Goal: Task Accomplishment & Management: Use online tool/utility

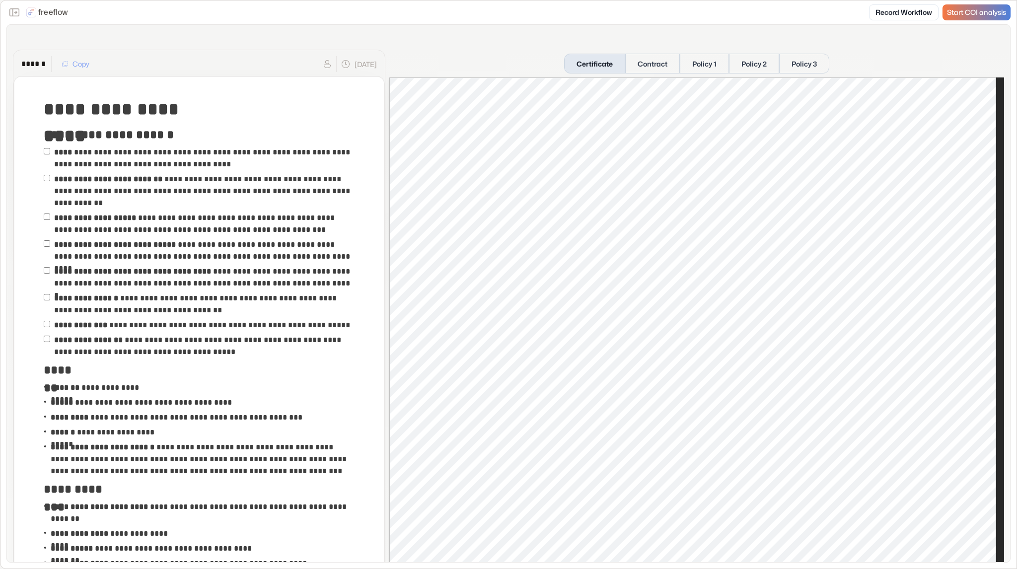
click at [968, 15] on span "Start COI analysis" at bounding box center [976, 12] width 59 height 8
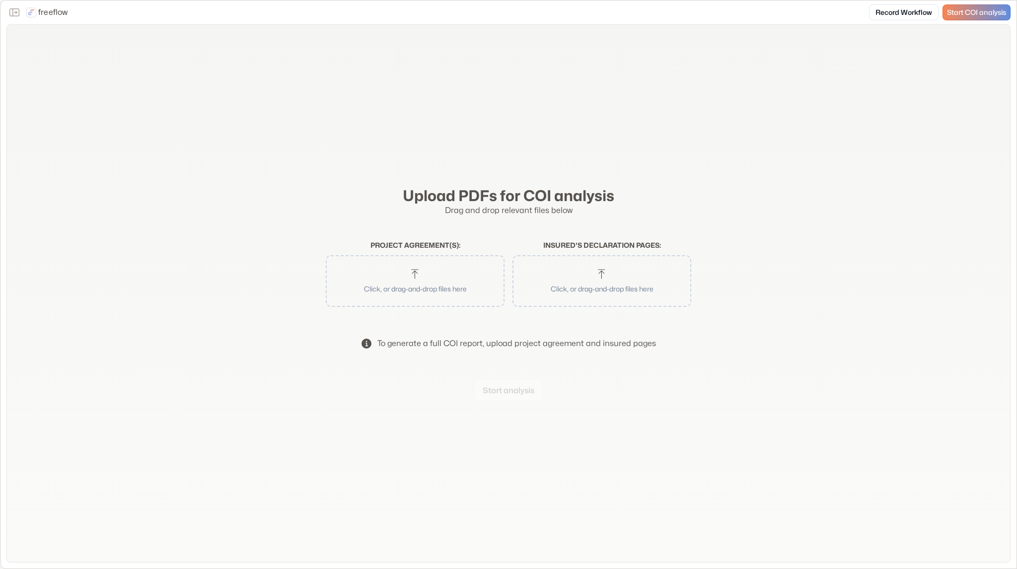
click at [447, 274] on button "Click, or drag-and-drop files here" at bounding box center [415, 281] width 169 height 42
click at [552, 284] on p "Click, or drag-and-drop files here" at bounding box center [602, 289] width 153 height 10
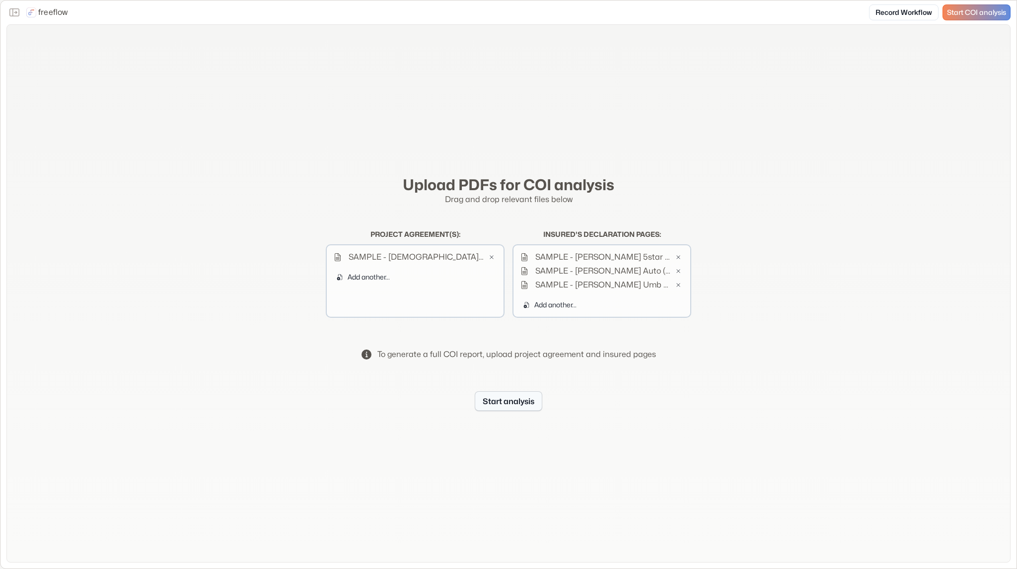
click at [529, 404] on button "Start analysis" at bounding box center [509, 401] width 68 height 20
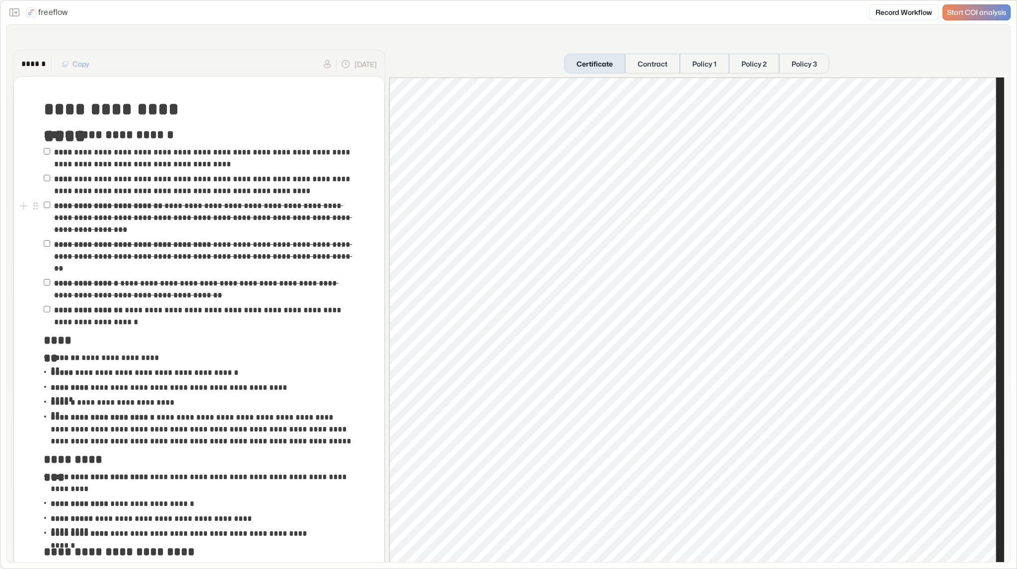
click at [50, 210] on div at bounding box center [49, 218] width 10 height 36
click at [49, 209] on div at bounding box center [49, 218] width 10 height 36
drag, startPoint x: 101, startPoint y: 287, endPoint x: 141, endPoint y: 297, distance: 41.4
click at [141, 297] on p "**********" at bounding box center [204, 290] width 301 height 24
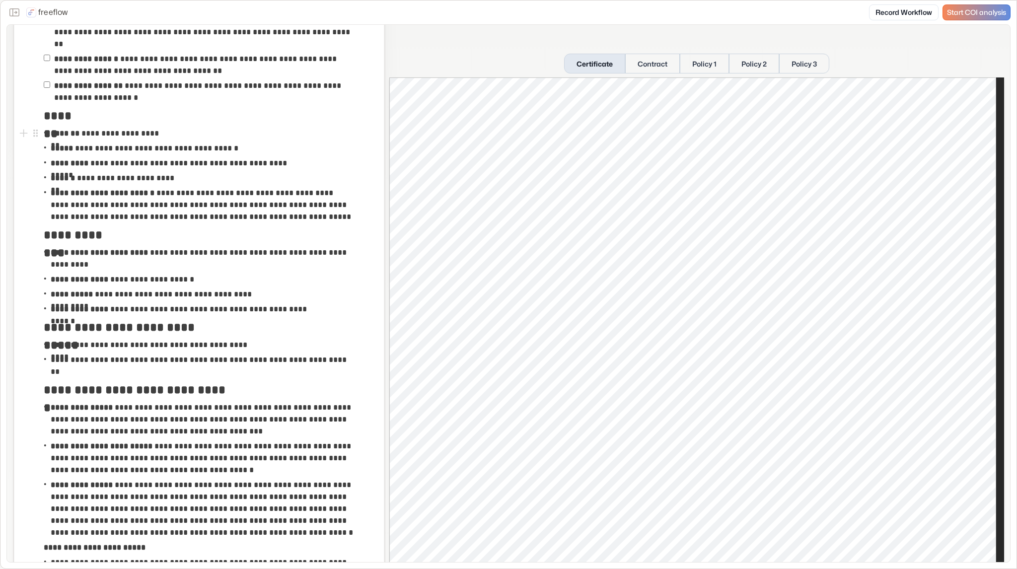
scroll to position [248, 0]
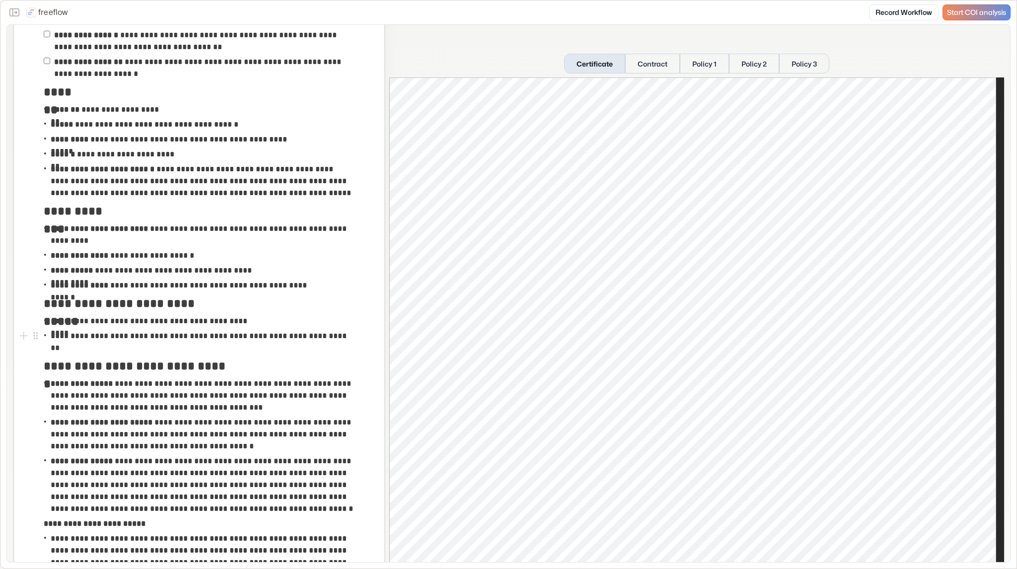
click at [295, 341] on p "**********" at bounding box center [202, 342] width 303 height 24
click at [261, 396] on p "**********" at bounding box center [202, 396] width 303 height 36
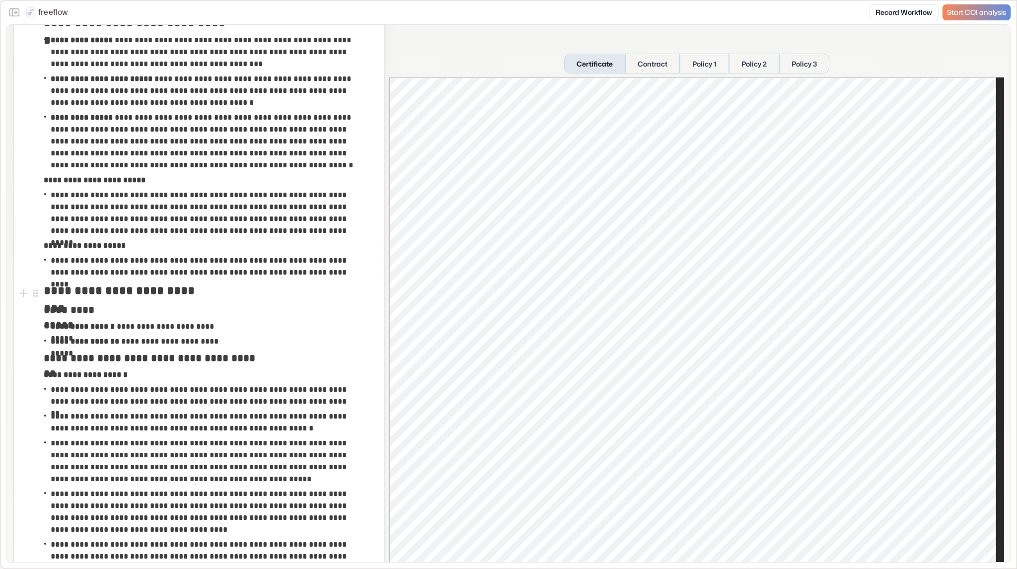
scroll to position [596, 0]
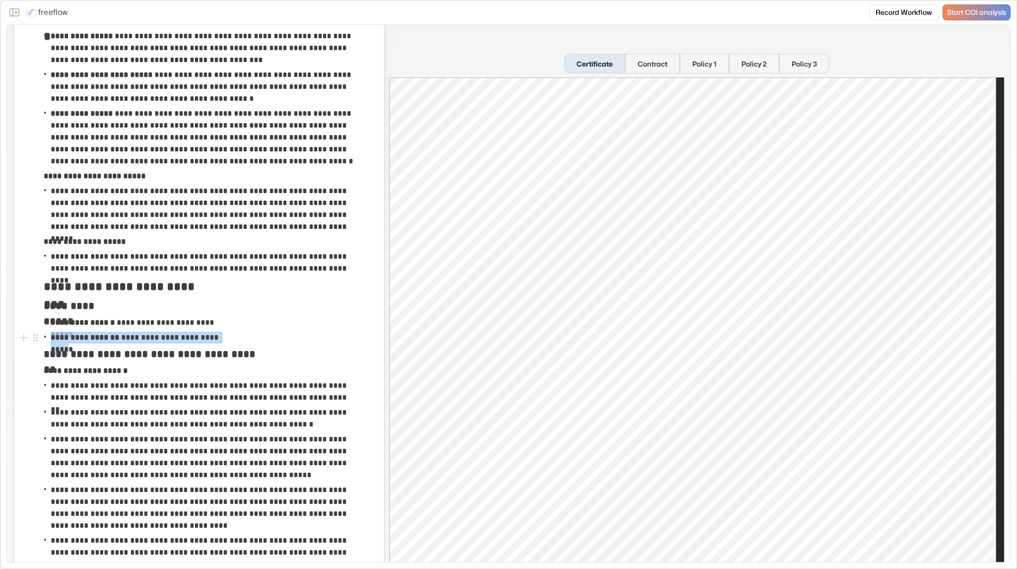
drag, startPoint x: 234, startPoint y: 338, endPoint x: 227, endPoint y: 334, distance: 8.0
click at [227, 334] on div "**********" at bounding box center [199, 337] width 311 height 15
click at [641, 67] on button "Contract" at bounding box center [652, 64] width 55 height 20
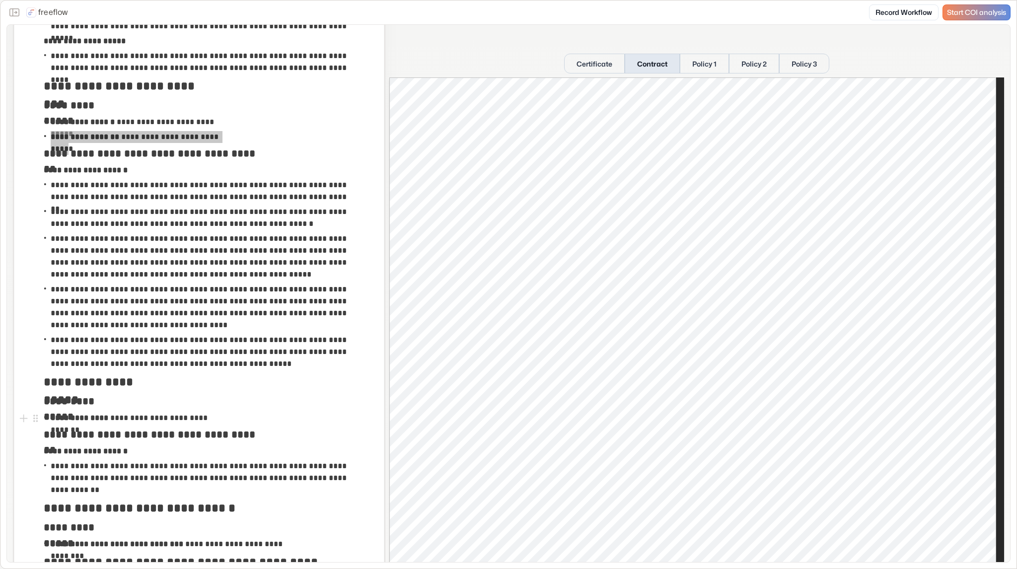
scroll to position [795, 0]
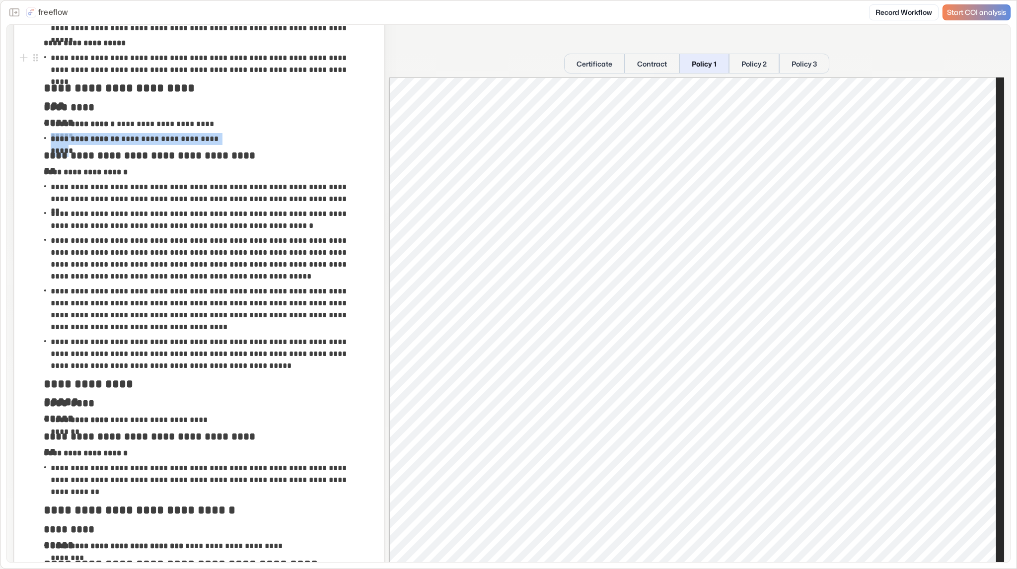
click at [698, 61] on button "Policy 1" at bounding box center [705, 64] width 50 height 20
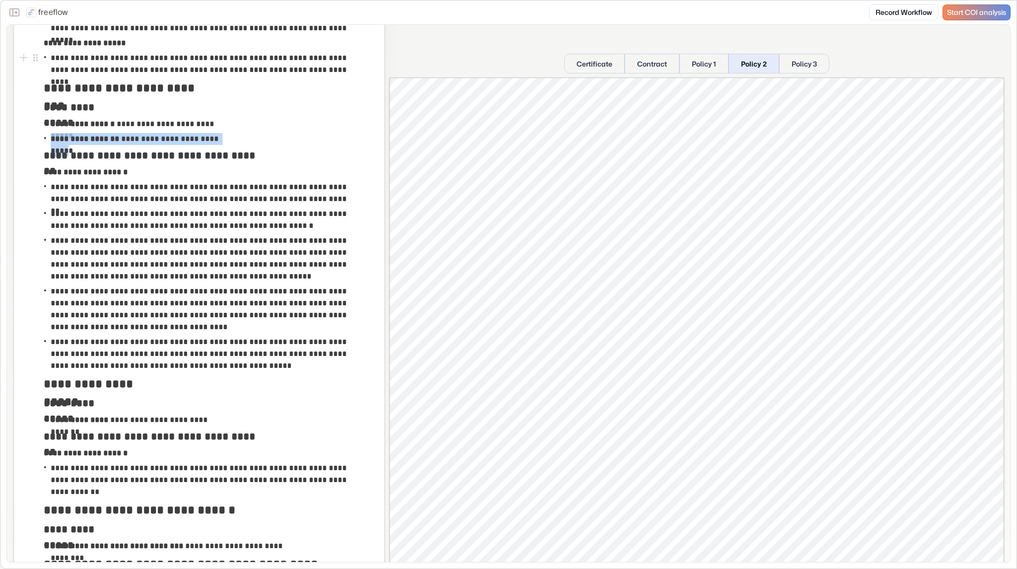
drag, startPoint x: 733, startPoint y: 70, endPoint x: 760, endPoint y: 64, distance: 27.9
click at [734, 70] on button "Policy 2" at bounding box center [754, 64] width 51 height 20
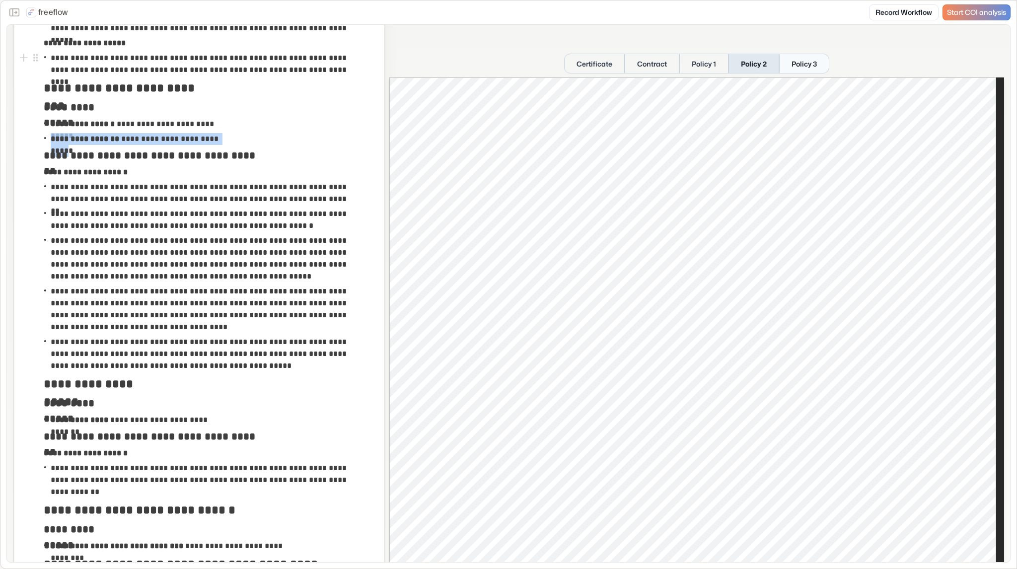
click at [785, 62] on button "Policy 3" at bounding box center [804, 64] width 50 height 20
click at [746, 70] on button "Policy 2" at bounding box center [754, 64] width 51 height 20
click at [714, 67] on button "Policy 1" at bounding box center [704, 64] width 49 height 20
click at [733, 73] on button "Policy 2" at bounding box center [754, 64] width 50 height 20
click at [651, 70] on button "Contract" at bounding box center [652, 64] width 55 height 20
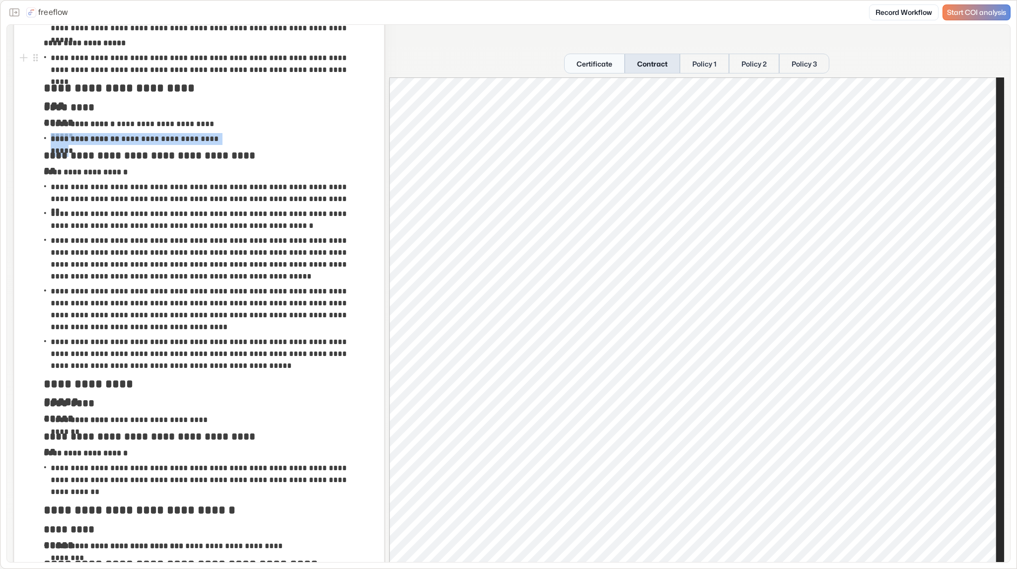
click at [595, 66] on button "Certificate" at bounding box center [594, 64] width 61 height 20
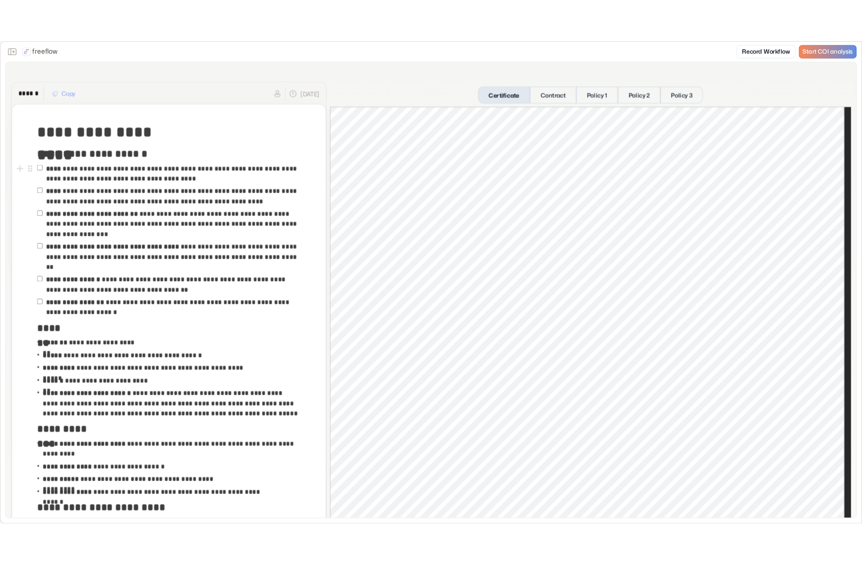
scroll to position [0, 0]
